Goal: Task Accomplishment & Management: Manage account settings

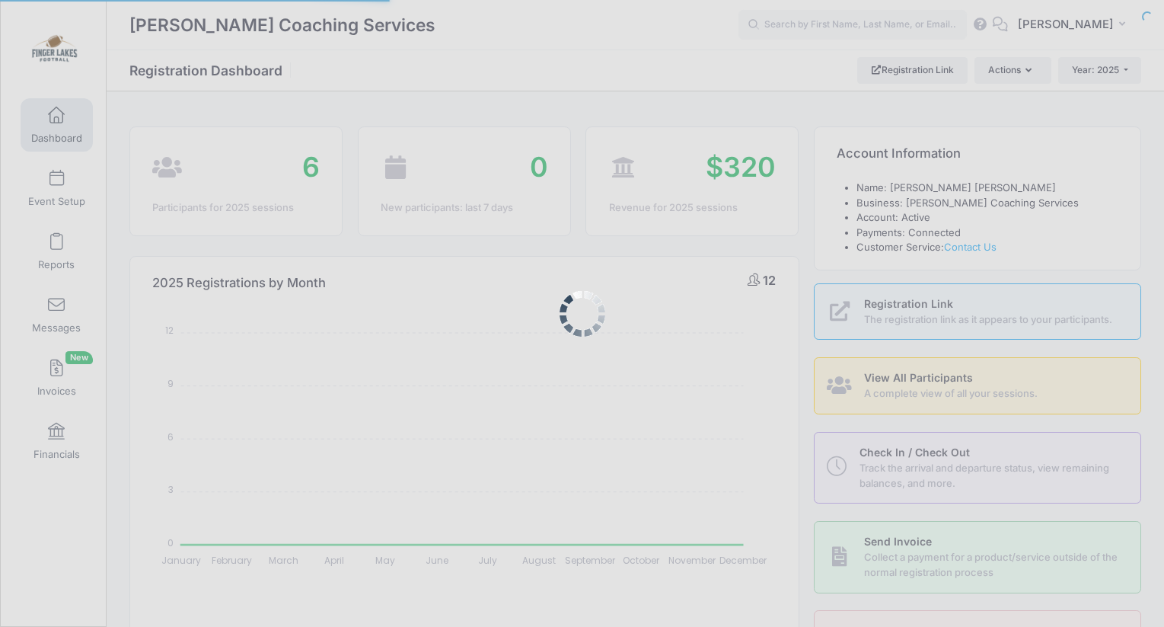
select select
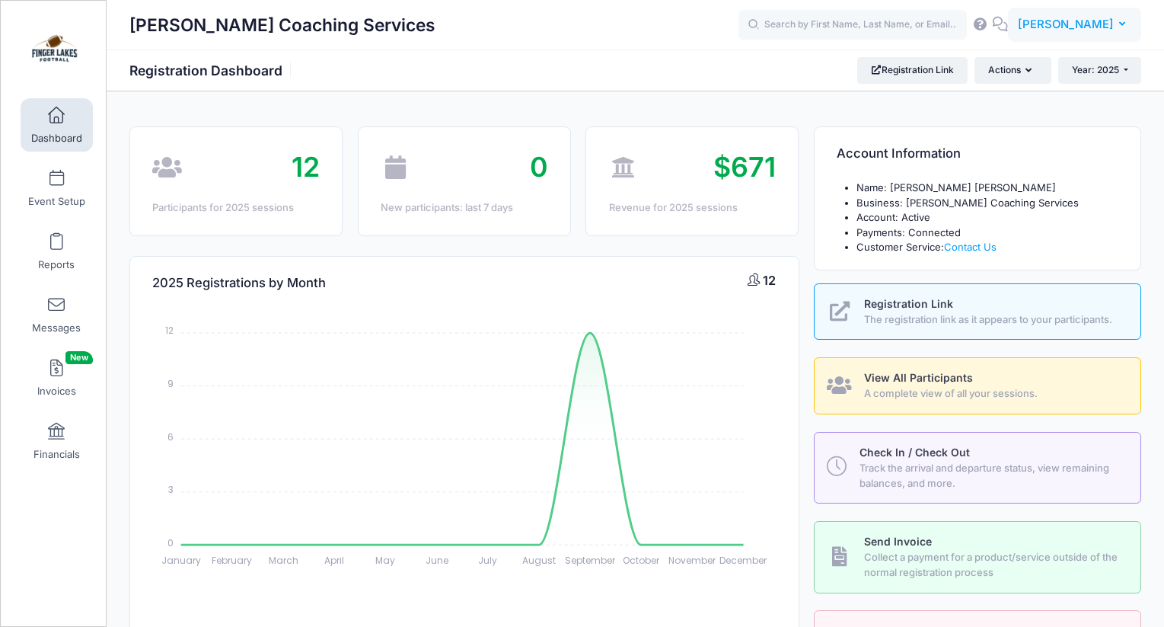
click at [1090, 35] on button "DA David Archer" at bounding box center [1074, 25] width 133 height 35
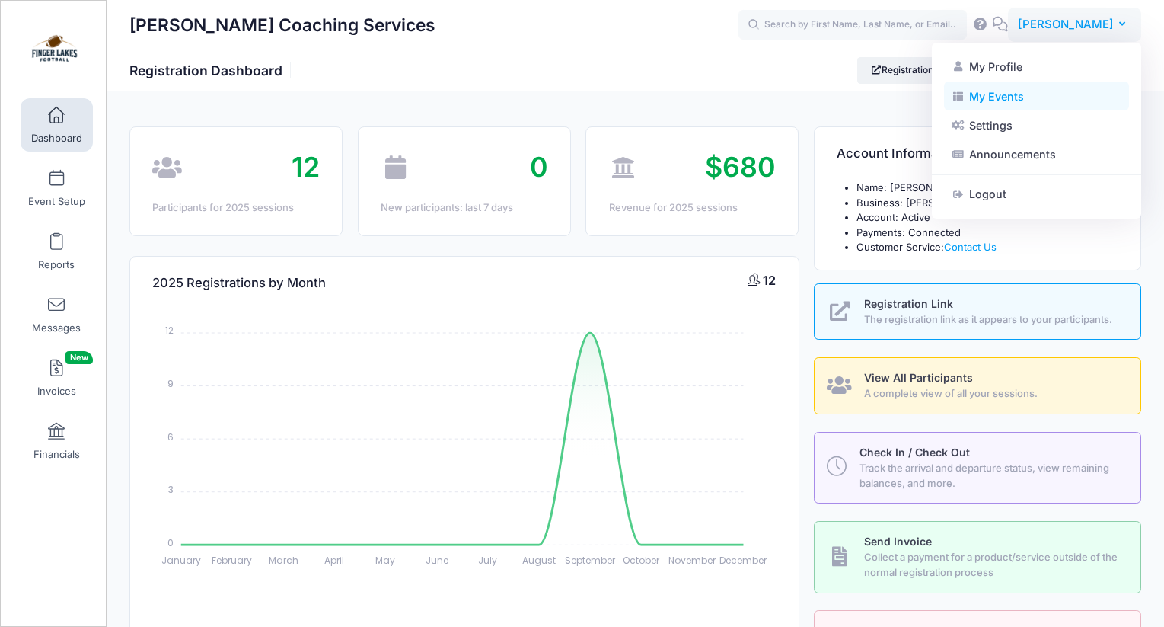
click at [1044, 101] on link "My Events" at bounding box center [1036, 95] width 185 height 29
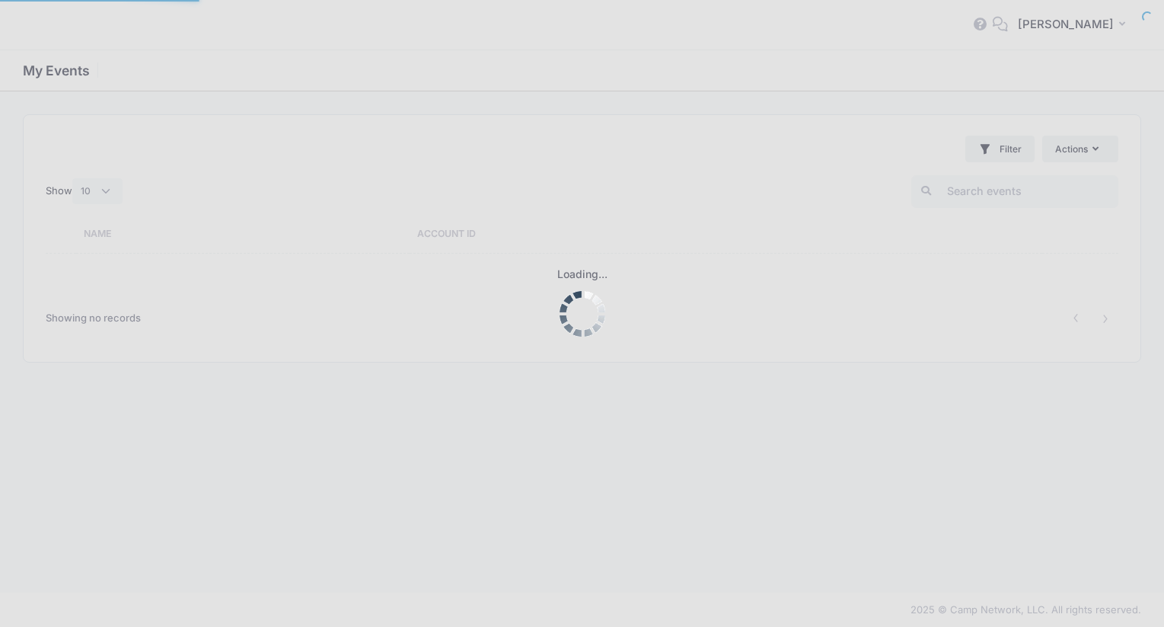
select select "10"
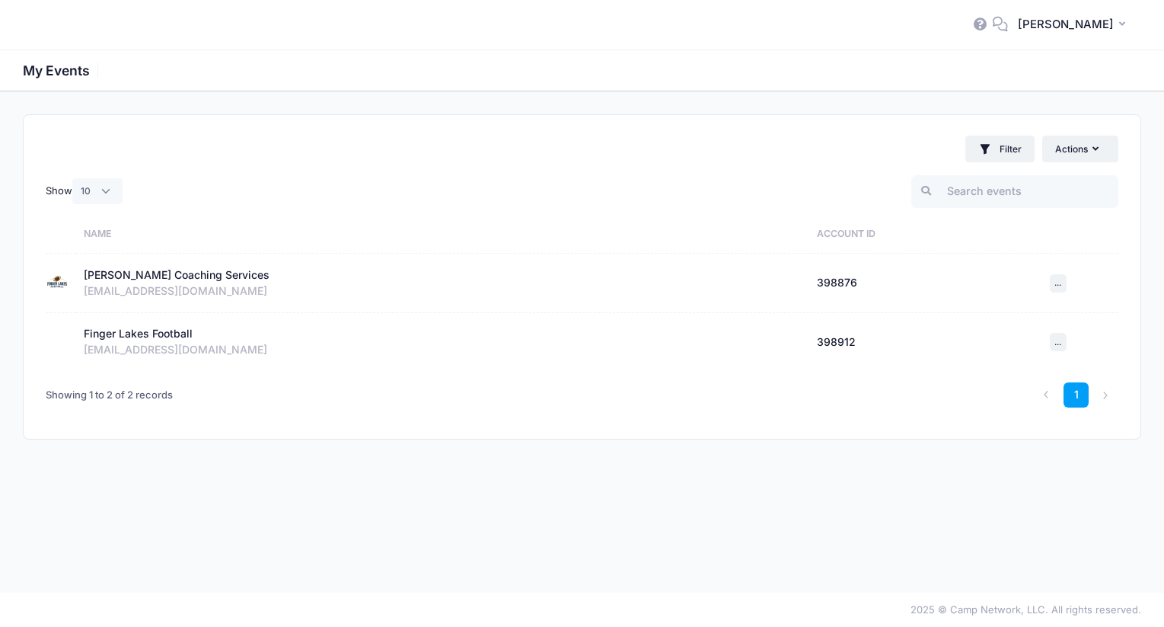
click at [196, 275] on div "[PERSON_NAME] Coaching Services" at bounding box center [177, 275] width 186 height 16
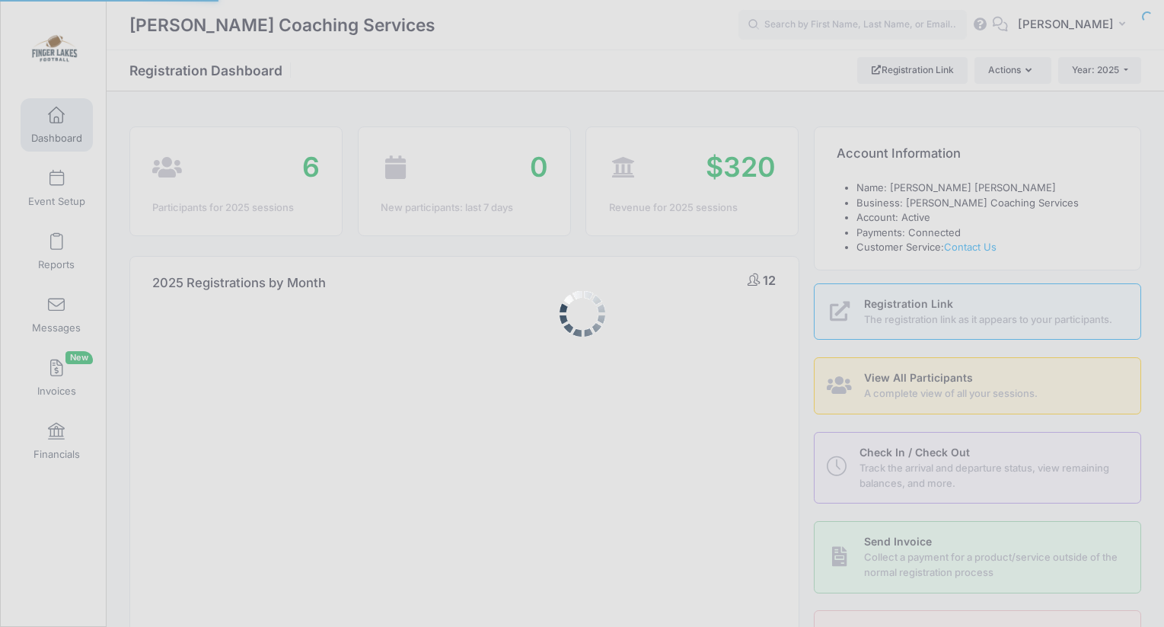
select select
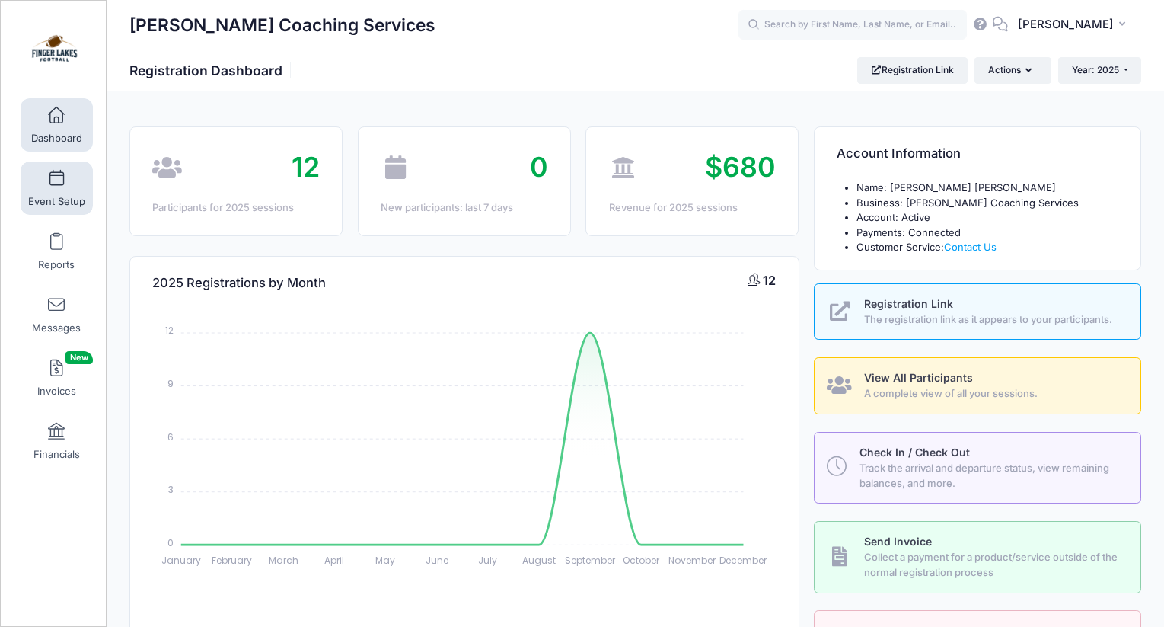
click at [49, 208] on link "Event Setup" at bounding box center [57, 187] width 72 height 53
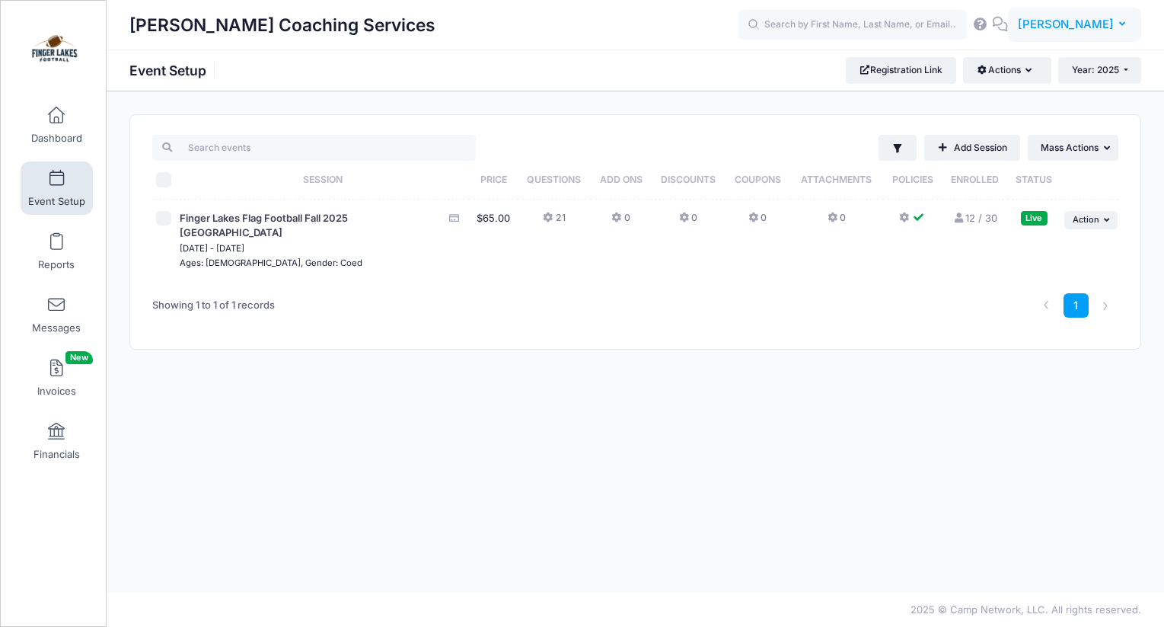
click at [1081, 36] on button "DA David Archer" at bounding box center [1074, 25] width 133 height 35
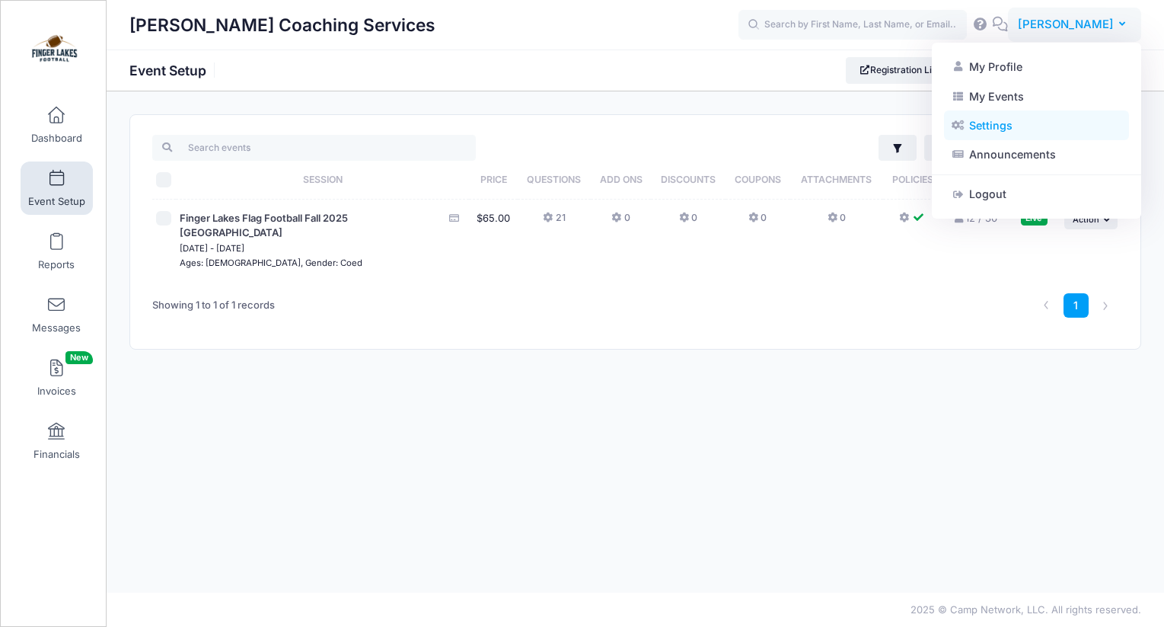
click at [1036, 131] on link "Settings" at bounding box center [1036, 125] width 185 height 29
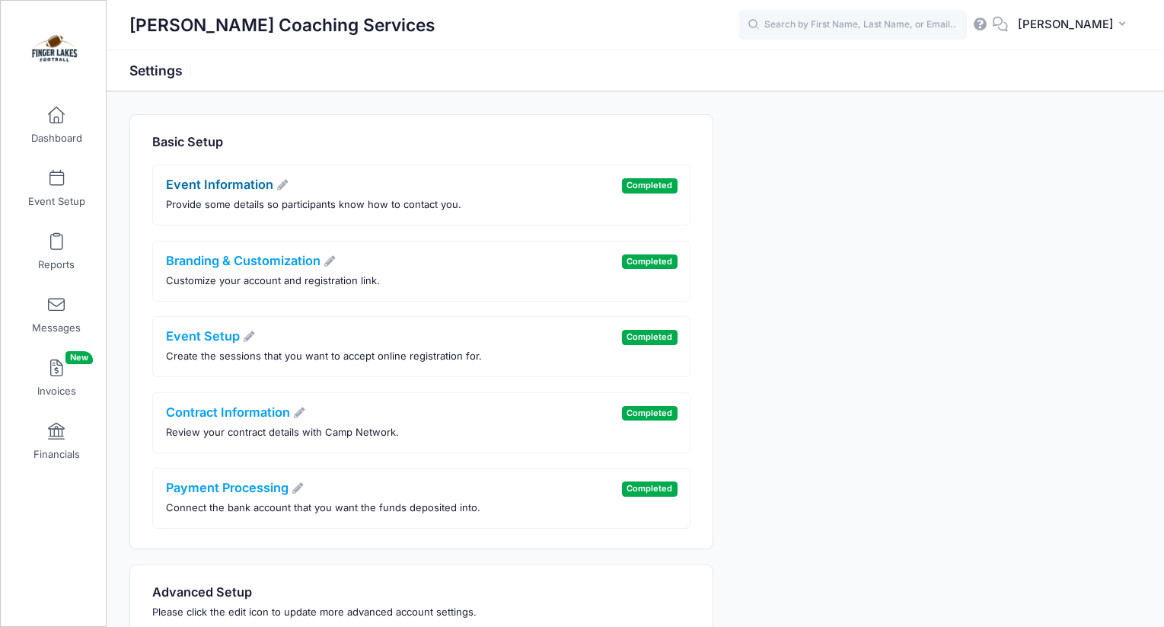
click at [218, 187] on link "Event Information" at bounding box center [227, 184] width 123 height 15
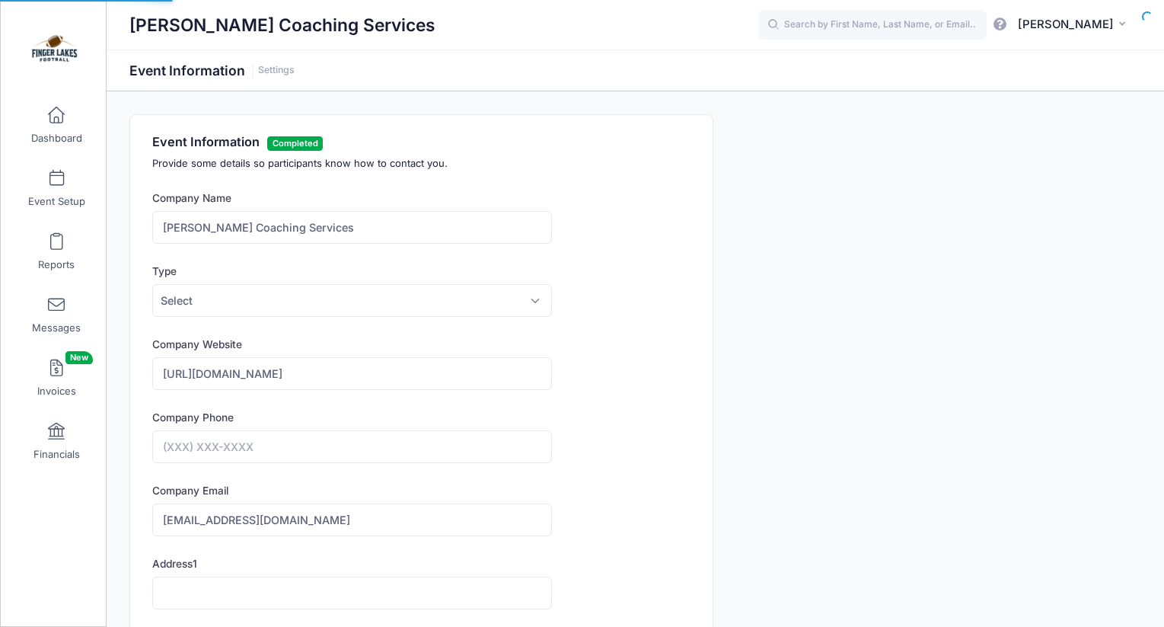
type input "[PHONE_NUMBER]"
drag, startPoint x: 369, startPoint y: 225, endPoint x: 164, endPoint y: 196, distance: 206.9
click at [164, 196] on div "Company Name Archer Coaching Services" at bounding box center [352, 216] width 400 height 53
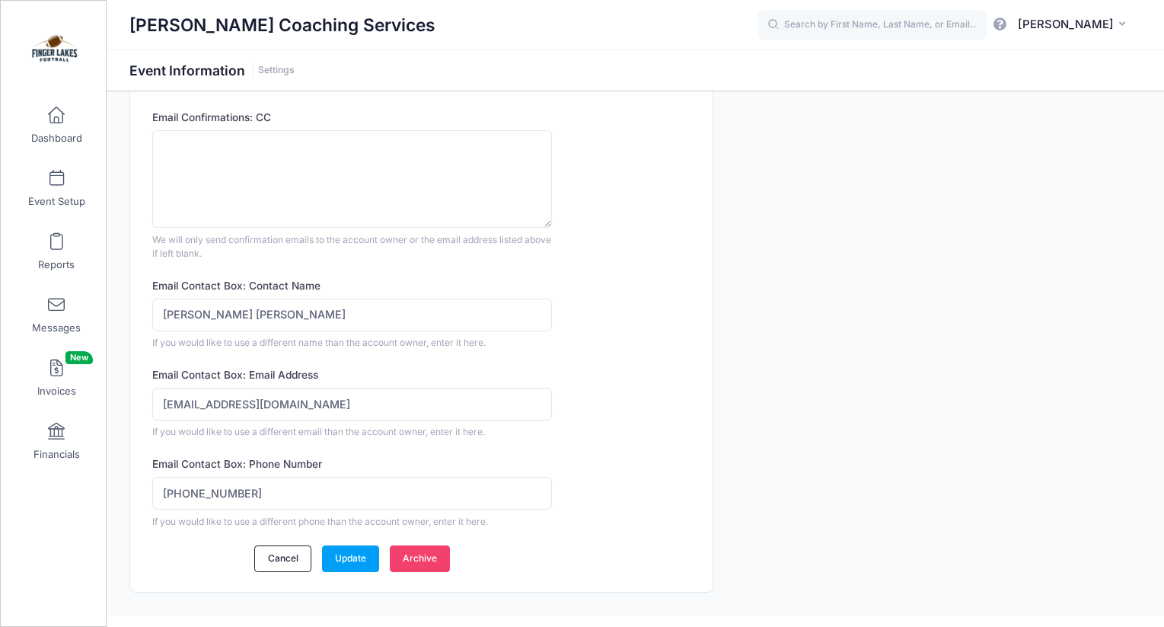
scroll to position [997, 0]
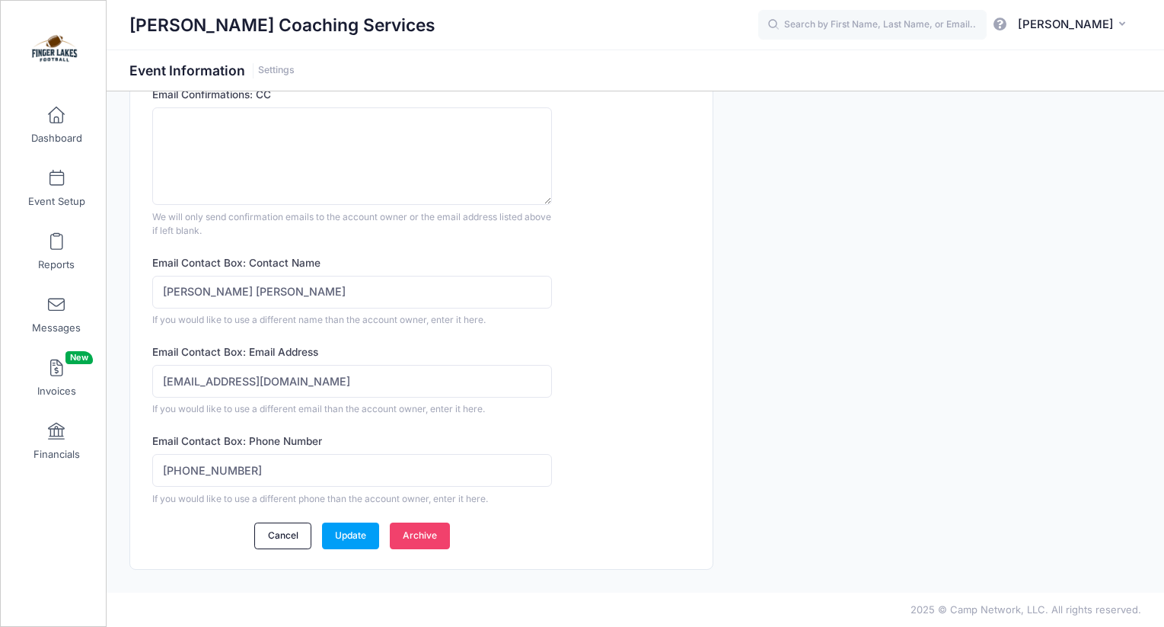
type input "Finger Lakes Football"
drag, startPoint x: 283, startPoint y: 293, endPoint x: 91, endPoint y: 267, distance: 192.9
paste input "e and Hannah"
type input "Dave and Hannah Archer"
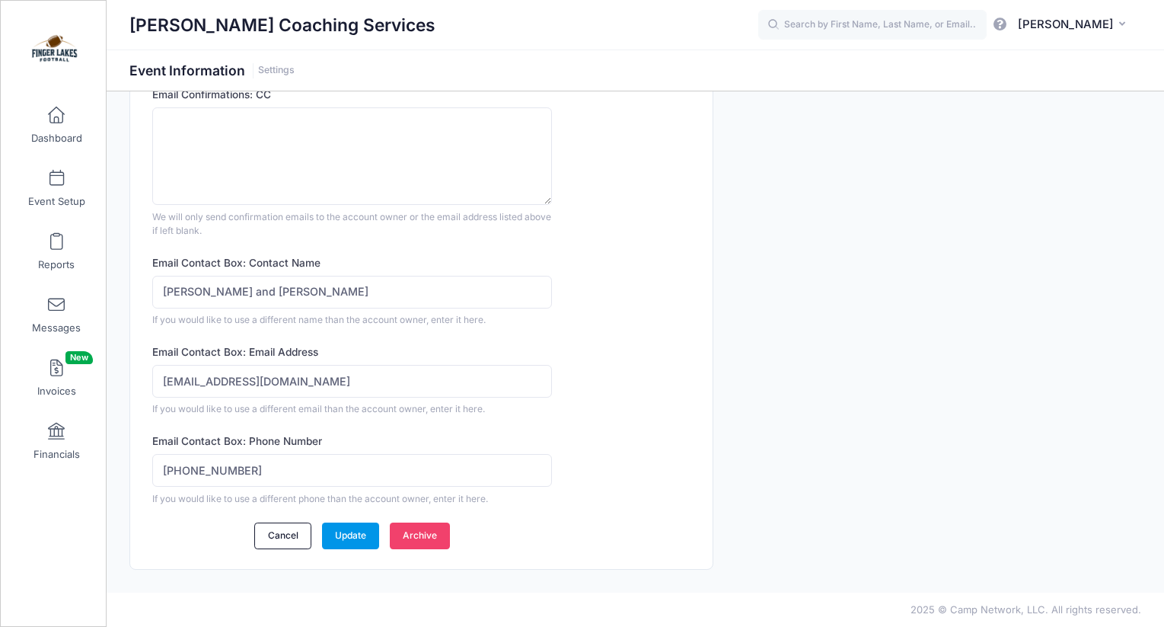
click at [358, 538] on link "Update" at bounding box center [351, 535] width 58 height 26
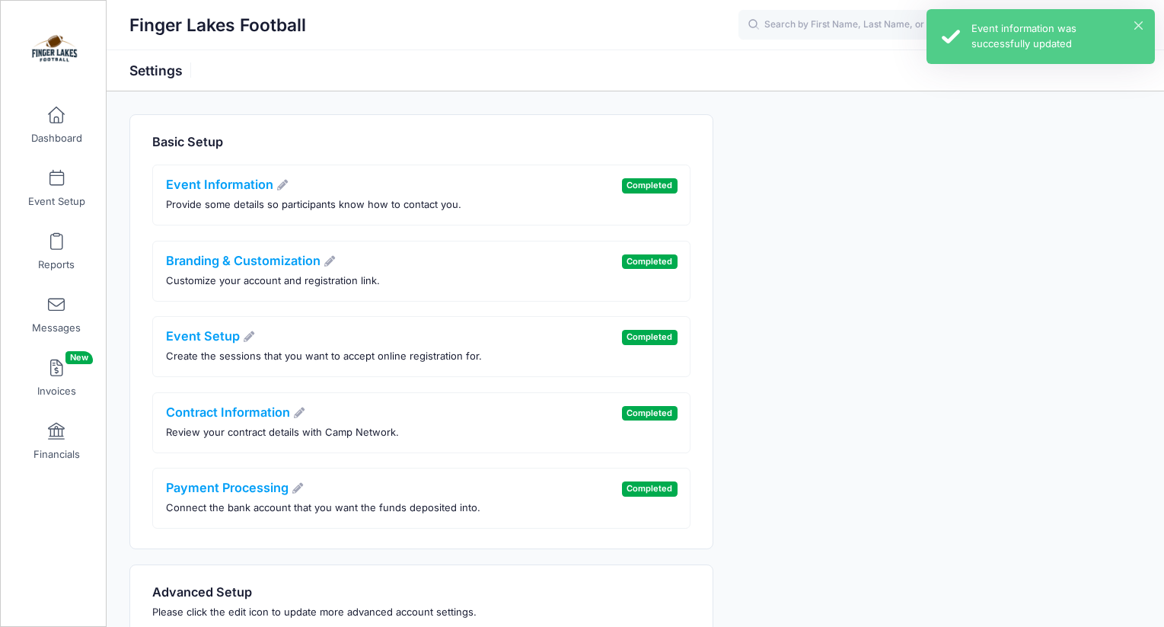
click at [969, 27] on div "× Event information was successfully updated" at bounding box center [1041, 36] width 228 height 55
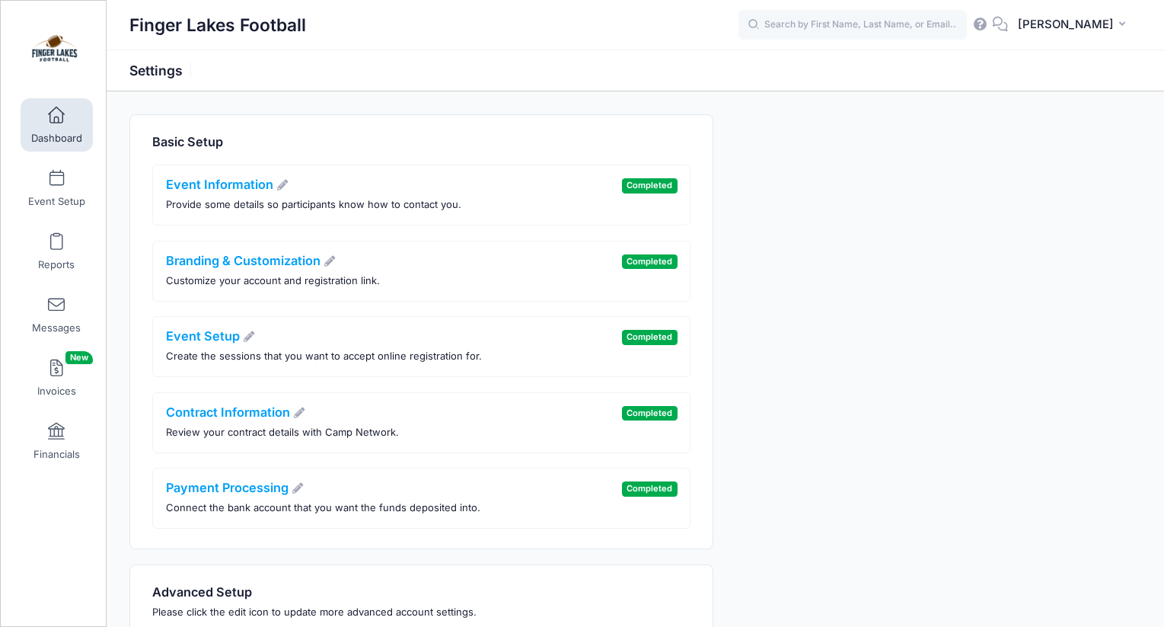
click at [66, 107] on link "Dashboard" at bounding box center [57, 124] width 72 height 53
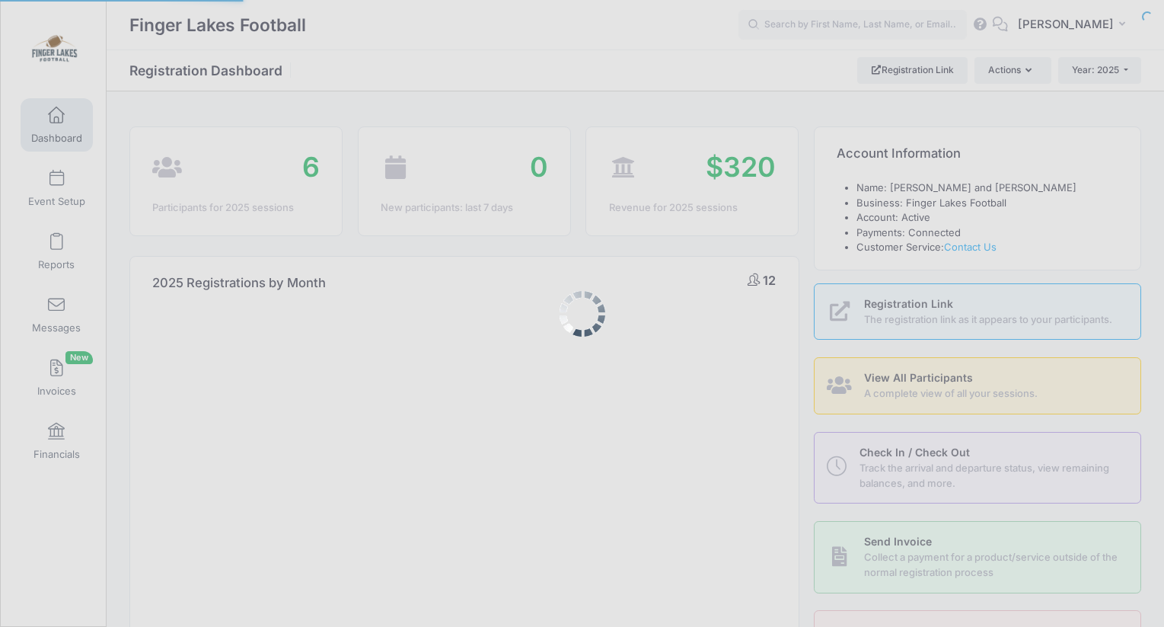
select select
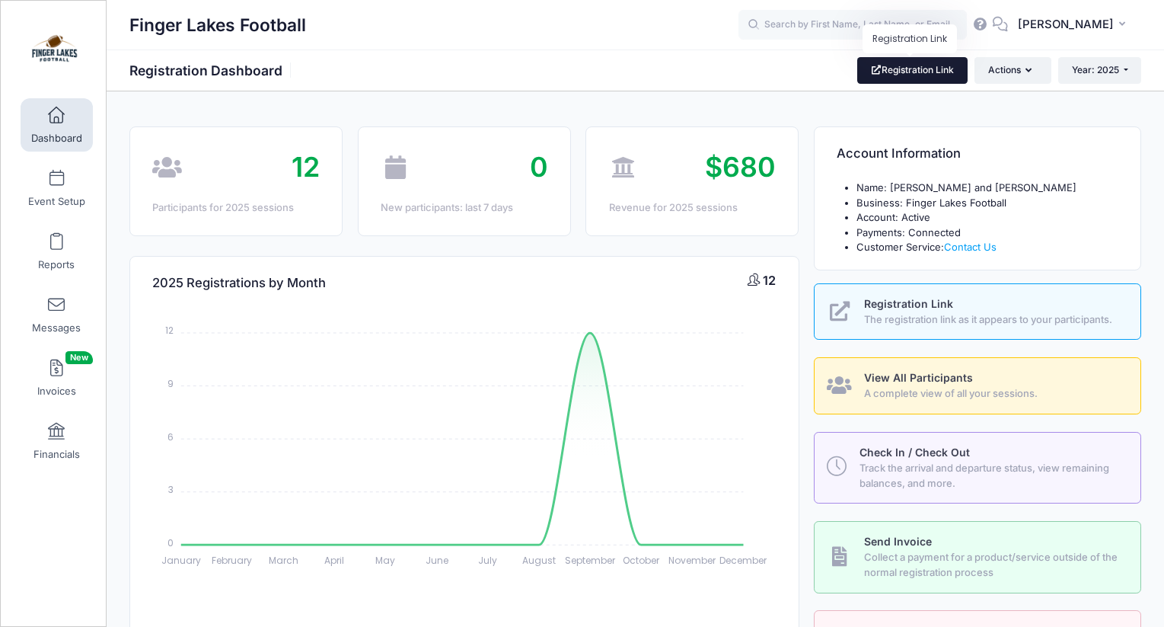
click at [899, 78] on link "Registration Link" at bounding box center [912, 70] width 110 height 26
